Goal: Task Accomplishment & Management: Use online tool/utility

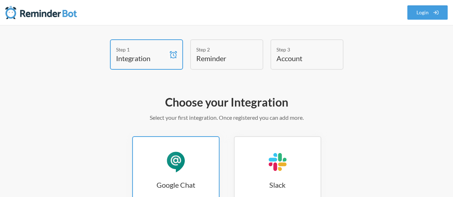
click at [155, 165] on link "Google Chat Google Chat" at bounding box center [175, 170] width 87 height 69
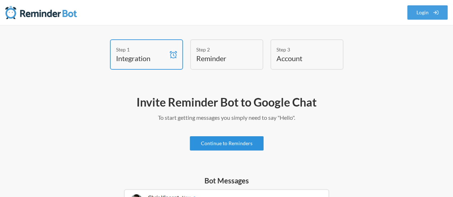
click at [210, 148] on link "Continue to Reminders" at bounding box center [227, 143] width 74 height 14
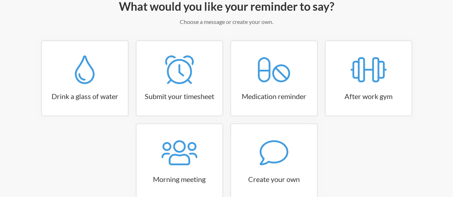
scroll to position [107, 0]
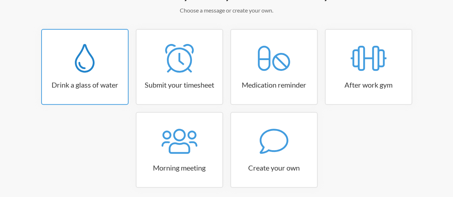
click at [73, 78] on link "Drink a glass of water" at bounding box center [84, 67] width 87 height 76
select select "06:30:00"
select select "true"
select select "11:00:00"
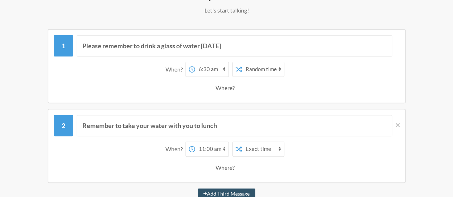
click at [211, 68] on select "12:00 am 12:15 am 12:30 am 12:45 am 1:00 am 1:15 am 1:30 am 1:45 am 2:00 am 2:1…" at bounding box center [211, 69] width 33 height 14
select select "10:30:00"
click at [195, 62] on select "12:00 am 12:15 am 12:30 am 12:45 am 1:00 am 1:15 am 1:30 am 1:45 am 2:00 am 2:1…" at bounding box center [211, 69] width 33 height 14
click at [254, 73] on select "Exact time Random time" at bounding box center [263, 69] width 42 height 14
select select "false"
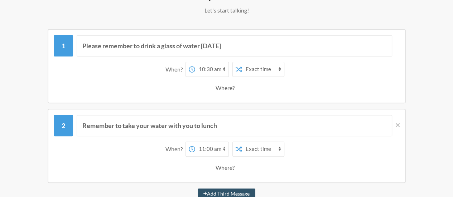
click at [242, 62] on select "Exact time Random time" at bounding box center [263, 69] width 42 height 14
click at [205, 68] on select "12:00 am 12:15 am 12:30 am 12:45 am 1:00 am 1:15 am 1:30 am 1:45 am 2:00 am 2:1…" at bounding box center [211, 69] width 33 height 14
select select "12:30:00"
click at [195, 62] on select "12:00 am 12:15 am 12:30 am 12:45 am 1:00 am 1:15 am 1:30 am 1:45 am 2:00 am 2:1…" at bounding box center [211, 69] width 33 height 14
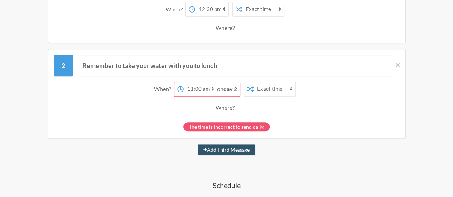
scroll to position [179, 0]
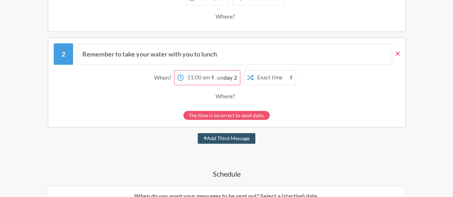
click at [398, 53] on icon at bounding box center [398, 54] width 4 height 4
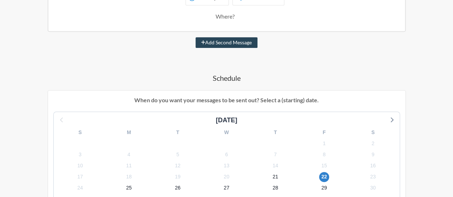
click at [222, 41] on button "Add Second Message" at bounding box center [227, 42] width 62 height 11
select select "13:30:00"
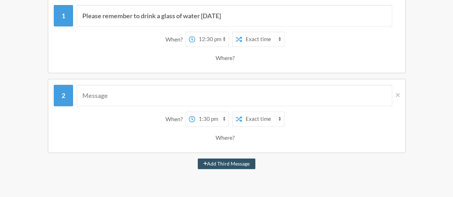
scroll to position [72, 0]
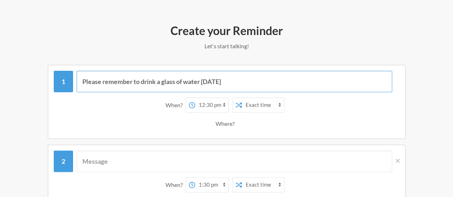
click at [171, 81] on input "Please remember to drink a glass of water [DATE]" at bounding box center [235, 81] width 316 height 21
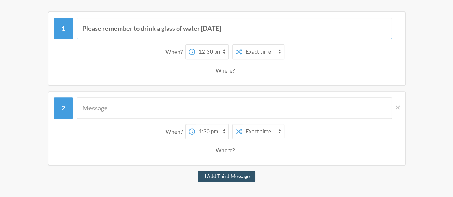
scroll to position [143, 0]
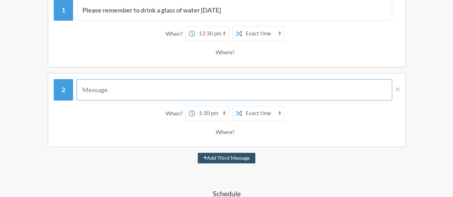
click at [125, 89] on input "text" at bounding box center [235, 89] width 316 height 21
paste input "Please remember to drink a glass of water [DATE]"
type input "Please remember to drink a glass of water [DATE]"
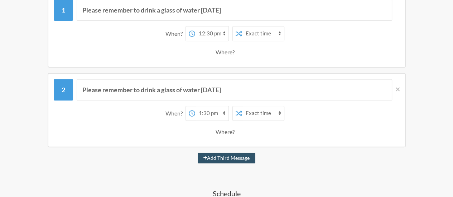
click at [221, 114] on select "12:00 am 12:15 am 12:30 am 12:45 am 1:00 am 1:15 am 1:30 am 1:45 am 2:00 am 2:1…" at bounding box center [211, 113] width 33 height 14
select select "14:30:00"
click at [195, 106] on select "12:00 am 12:15 am 12:30 am 12:45 am 1:00 am 1:15 am 1:30 am 1:45 am 2:00 am 2:1…" at bounding box center [211, 113] width 33 height 14
click at [249, 113] on select "Exact time Random time" at bounding box center [263, 113] width 42 height 14
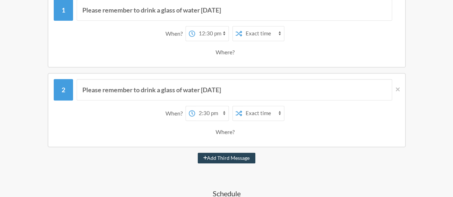
click at [228, 159] on button "Add Third Message" at bounding box center [227, 158] width 58 height 11
select select "15:30:00"
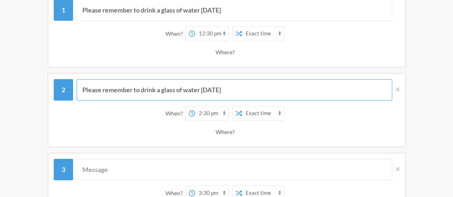
click at [176, 92] on input "Please remember to drink a glass of water [DATE]" at bounding box center [235, 89] width 316 height 21
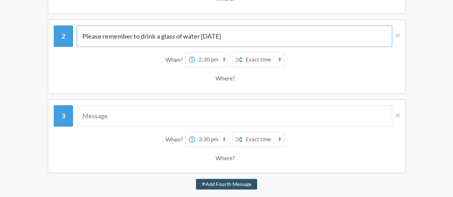
scroll to position [215, 0]
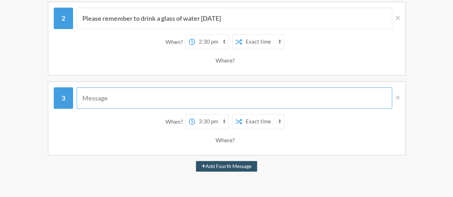
click at [170, 99] on input "text" at bounding box center [235, 97] width 316 height 21
paste input "Please remember to drink a glass of water [DATE]"
type input "Please remember to drink a glass of water [DATE]"
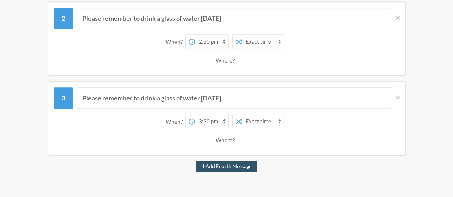
click at [210, 121] on select "12:00 am 12:15 am 12:30 am 12:45 am 1:00 am 1:15 am 1:30 am 1:45 am 2:00 am 2:1…" at bounding box center [211, 122] width 33 height 14
select select "16:30:00"
click at [195, 115] on select "12:00 am 12:15 am 12:30 am 12:45 am 1:00 am 1:15 am 1:30 am 1:45 am 2:00 am 2:1…" at bounding box center [211, 122] width 33 height 14
click at [219, 166] on button "Add Fourth Message" at bounding box center [226, 166] width 61 height 11
select select "17:30:00"
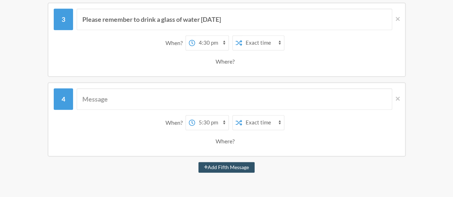
scroll to position [322, 0]
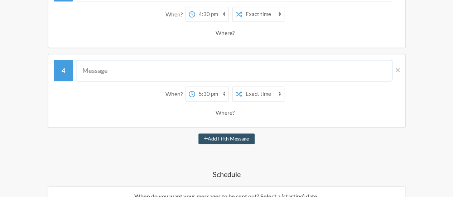
click at [147, 73] on input "text" at bounding box center [235, 70] width 316 height 21
paste input "Please remember to drink a glass of water [DATE]"
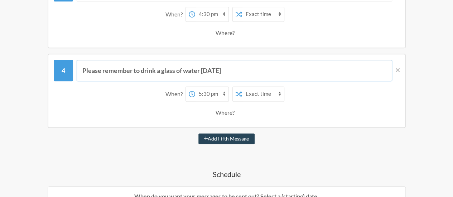
type input "Please remember to drink a glass of water [DATE]"
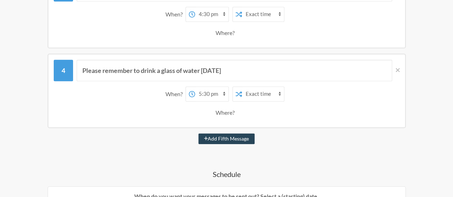
click at [224, 138] on button "Add Fifth Message" at bounding box center [226, 139] width 57 height 11
select select "18:30:00"
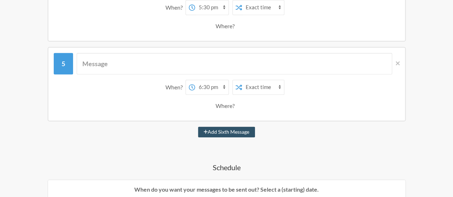
scroll to position [430, 0]
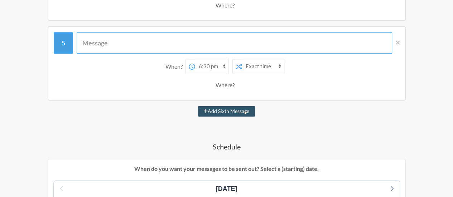
click at [144, 44] on input "text" at bounding box center [235, 42] width 316 height 21
paste input "Please remember to drink a glass of water [DATE]"
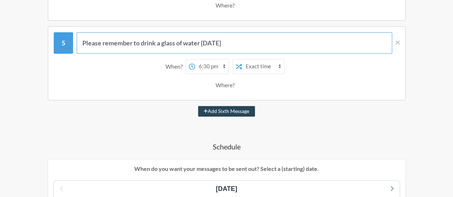
type input "Please remember to drink a glass of water [DATE]"
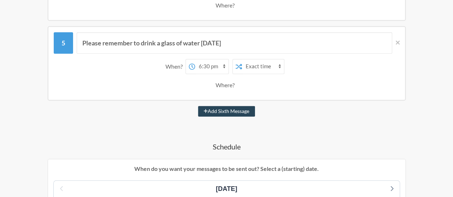
click at [222, 110] on button "Add Sixth Message" at bounding box center [226, 111] width 57 height 11
select select "19:30:00"
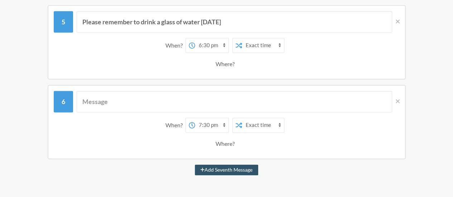
scroll to position [466, 0]
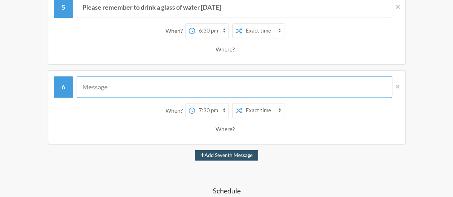
click at [138, 86] on input "text" at bounding box center [235, 86] width 316 height 21
paste input "Please remember to drink a glass of water [DATE]"
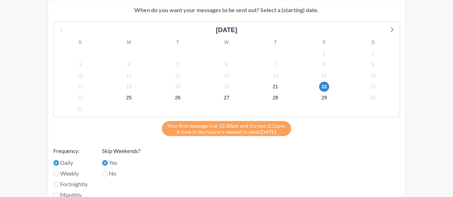
scroll to position [681, 0]
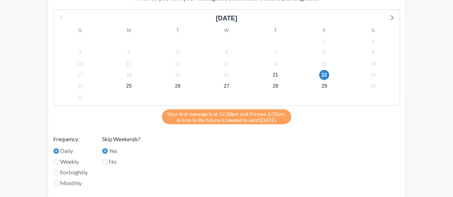
type input "Please remember to drink a glass of water [DATE]"
click at [57, 160] on input "Weekly" at bounding box center [56, 162] width 6 height 6
radio input "true"
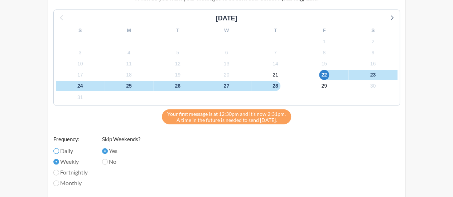
click at [54, 149] on input "Daily" at bounding box center [56, 152] width 6 height 6
radio input "true"
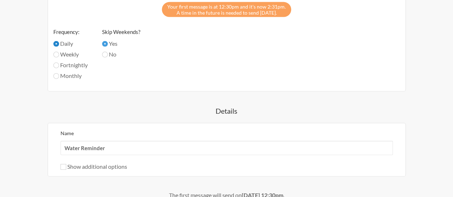
scroll to position [859, 0]
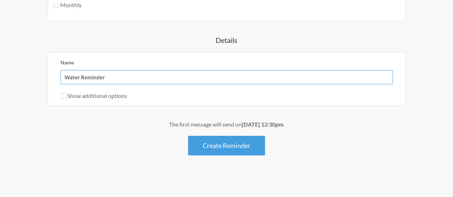
click at [116, 76] on input "Water Reminder" at bounding box center [227, 77] width 332 height 14
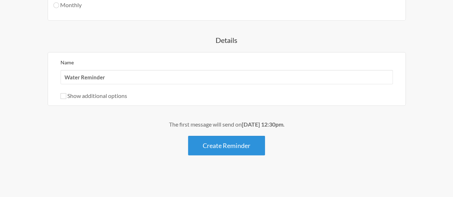
click at [213, 140] on button "Create Reminder" at bounding box center [226, 146] width 77 height 20
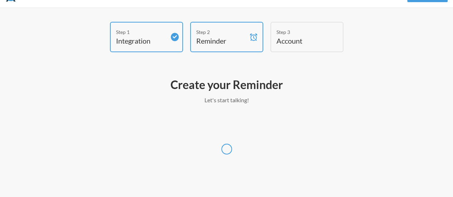
select select "UTC"
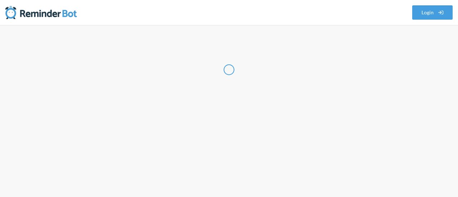
select select "US"
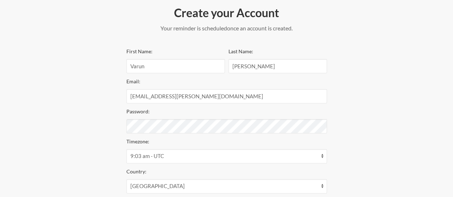
scroll to position [107, 0]
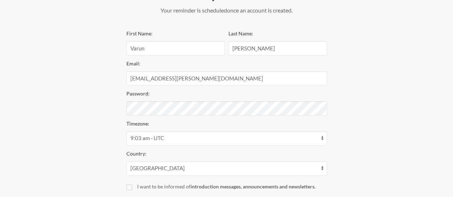
click at [101, 123] on div "Step 1 Integration Step 2 Reminder Step 3 Account Create your Account Your remi…" at bounding box center [226, 91] width 424 height 318
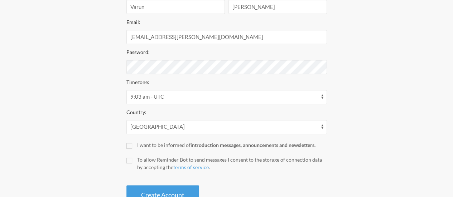
scroll to position [174, 0]
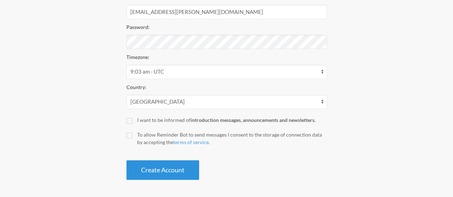
click at [173, 172] on button "Create Account" at bounding box center [162, 170] width 73 height 20
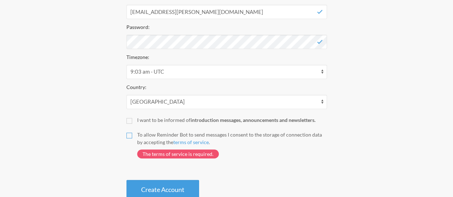
click at [131, 138] on input "To allow Reminder Bot to send messages I consent to the storage of connection d…" at bounding box center [129, 136] width 6 height 6
checkbox input "true"
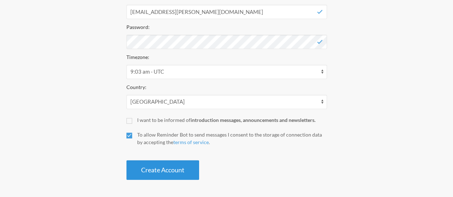
click at [154, 171] on button "Create Account" at bounding box center [162, 170] width 73 height 20
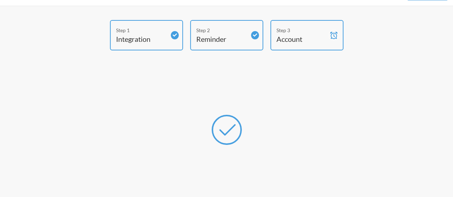
scroll to position [0, 0]
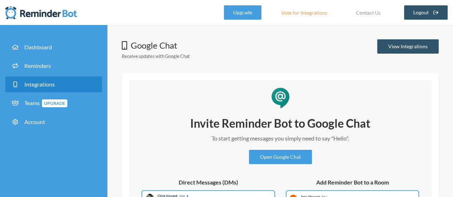
click at [241, 47] on div "Google Chat Receive updates with Google Chat View Integrations" at bounding box center [280, 51] width 317 height 24
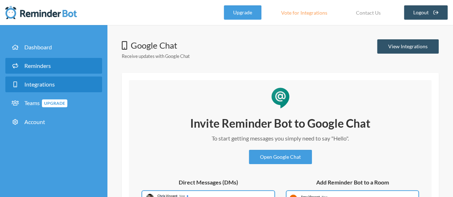
click at [42, 66] on span "Reminders" at bounding box center [37, 65] width 27 height 7
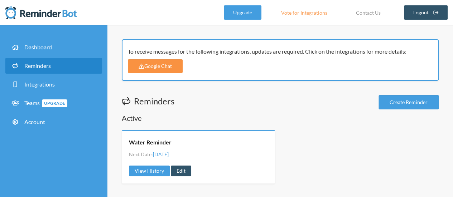
click at [153, 63] on link "Google Chat" at bounding box center [155, 66] width 55 height 14
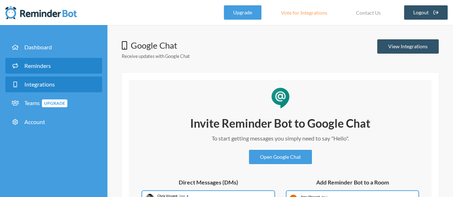
click at [30, 67] on span "Reminders" at bounding box center [37, 65] width 27 height 7
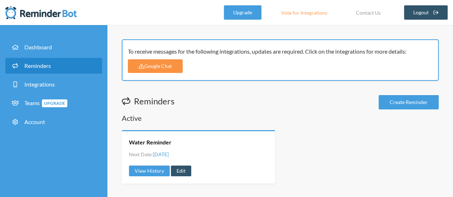
click at [141, 63] on link "Google Chat" at bounding box center [155, 66] width 55 height 14
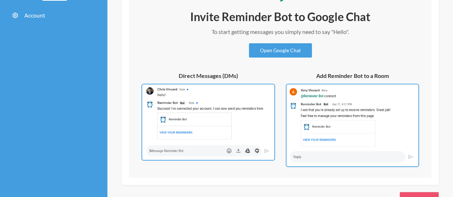
scroll to position [107, 0]
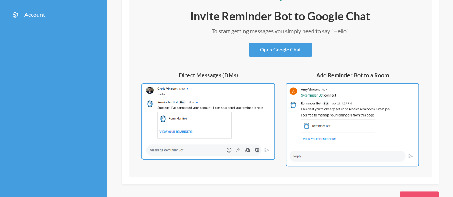
click at [214, 125] on img at bounding box center [208, 121] width 134 height 77
click at [348, 113] on img at bounding box center [352, 125] width 133 height 84
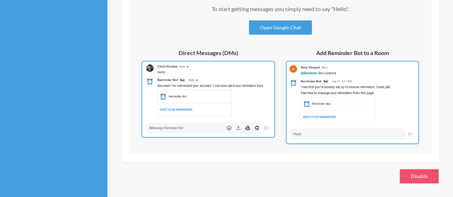
scroll to position [0, 0]
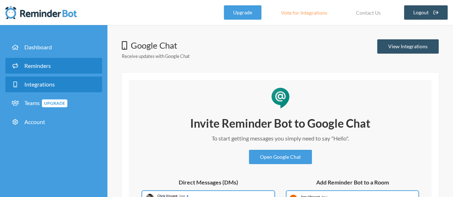
click at [37, 61] on link "Reminders" at bounding box center [53, 66] width 97 height 16
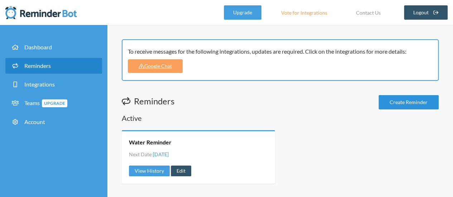
click at [407, 100] on link "Create Reminder" at bounding box center [409, 102] width 60 height 14
